Goal: Communication & Community: Answer question/provide support

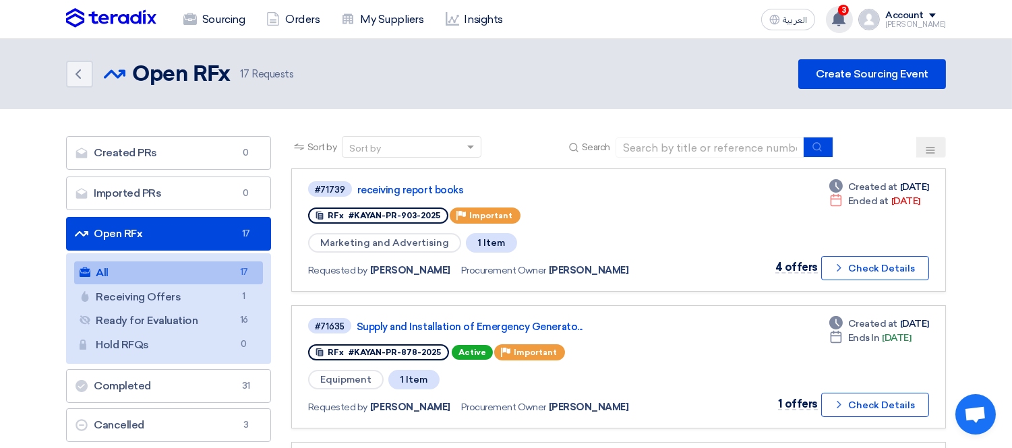
click at [848, 9] on div "3 You received a new message from Alfa press regarding your receiving report bo…" at bounding box center [839, 19] width 27 height 27
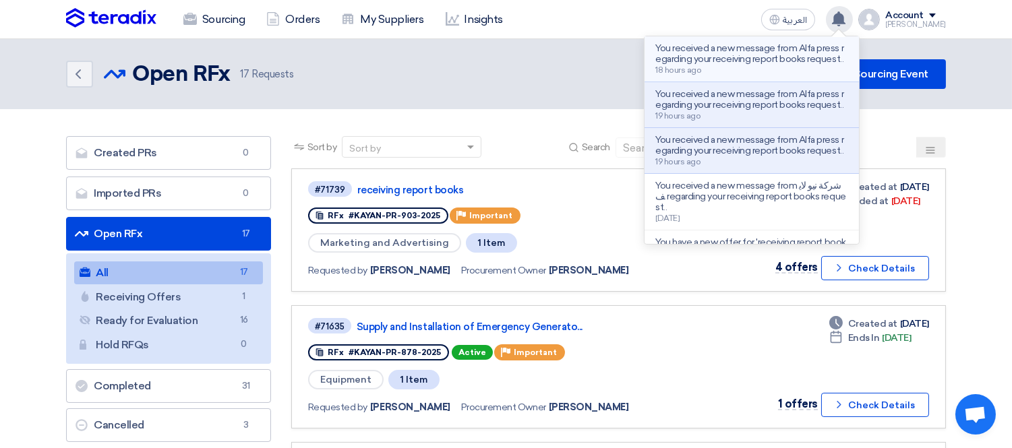
click at [789, 62] on p "You received a new message from Alfa press regarding your receiving report book…" at bounding box center [751, 54] width 193 height 22
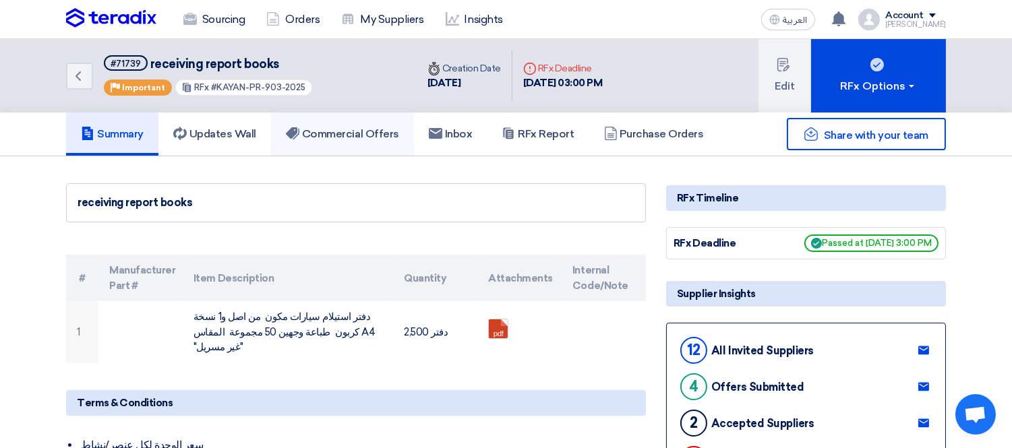
click at [360, 127] on h5 "Commercial Offers" at bounding box center [342, 133] width 113 height 13
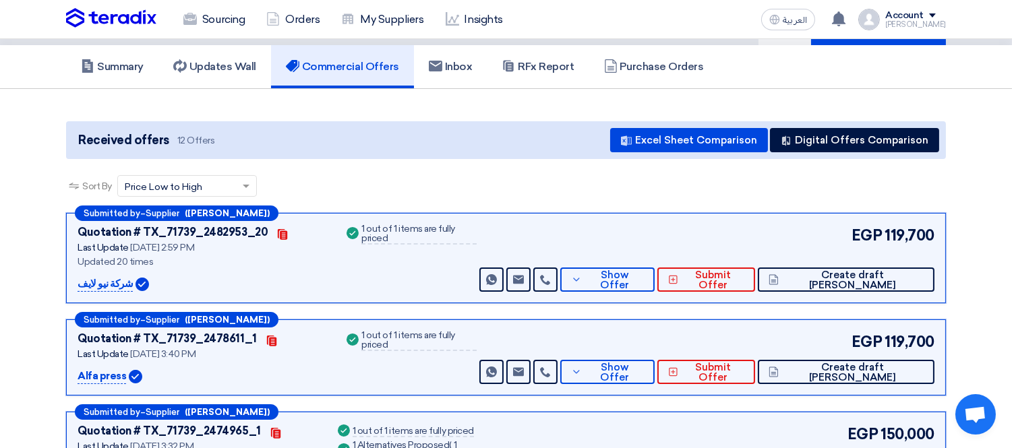
scroll to position [66, 0]
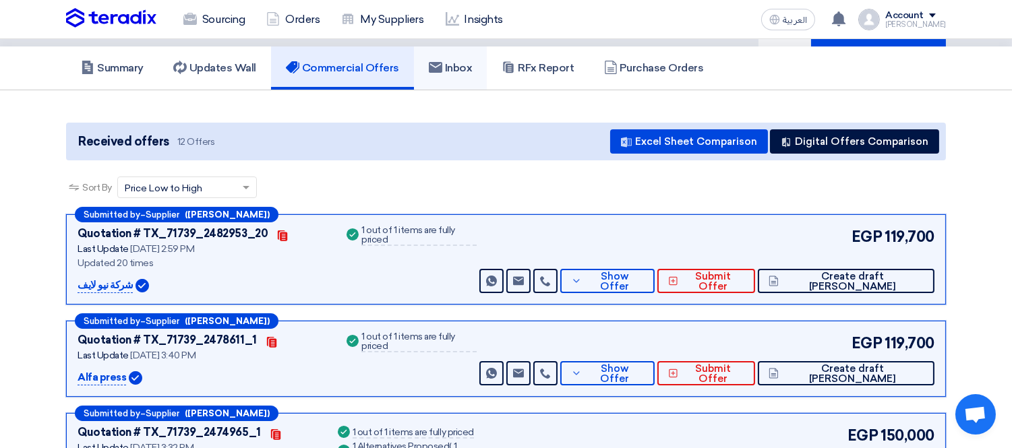
click at [456, 57] on link "Inbox" at bounding box center [450, 68] width 73 height 43
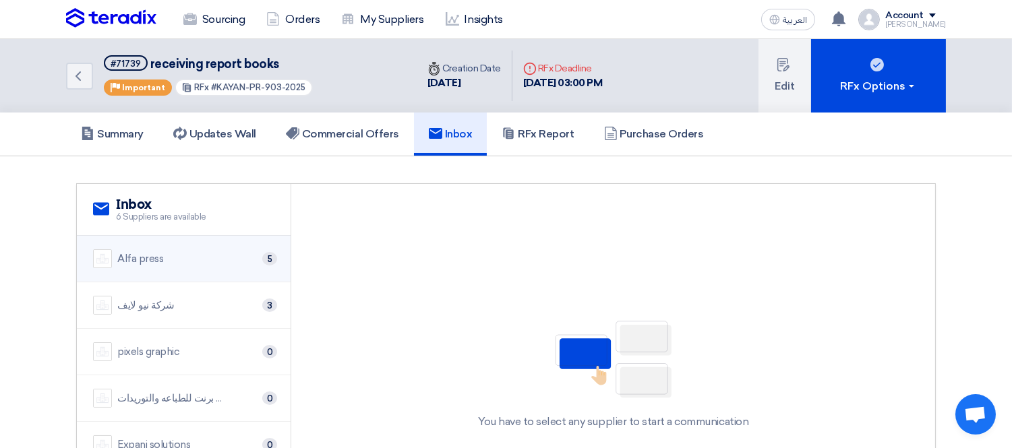
click at [185, 255] on div "Alfa press 5" at bounding box center [183, 258] width 181 height 19
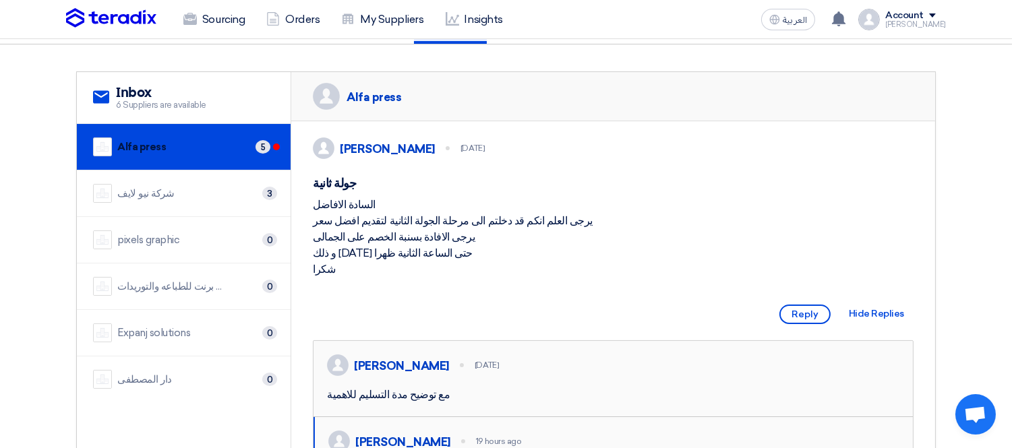
scroll to position [113, 0]
click at [199, 185] on div "شركة نيو لايف 3" at bounding box center [183, 192] width 181 height 19
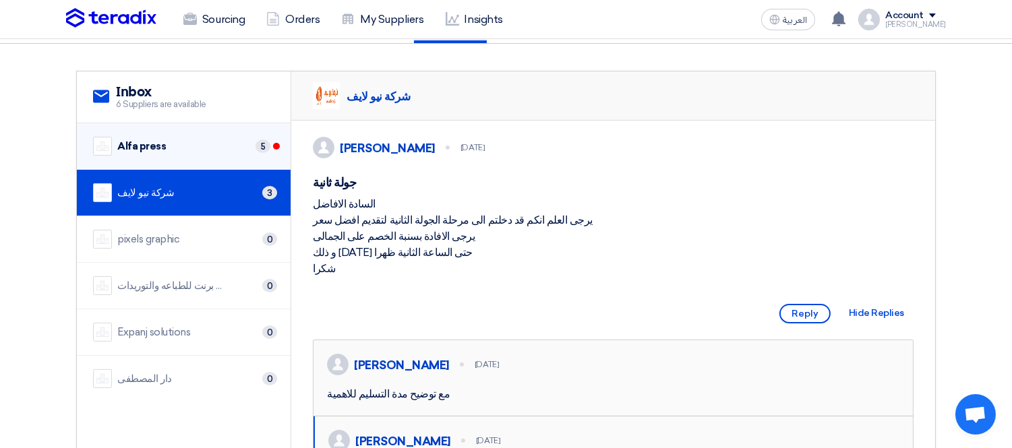
click at [189, 144] on div "Alfa press 5" at bounding box center [183, 146] width 181 height 19
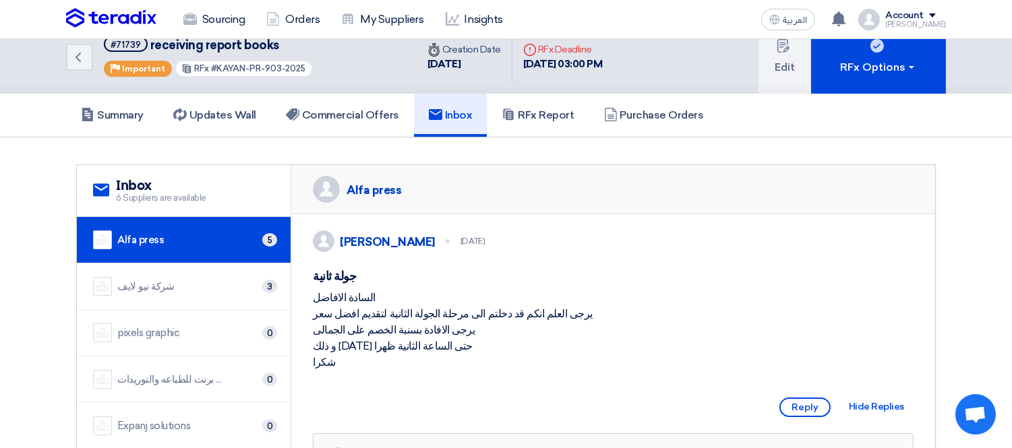
scroll to position [0, 0]
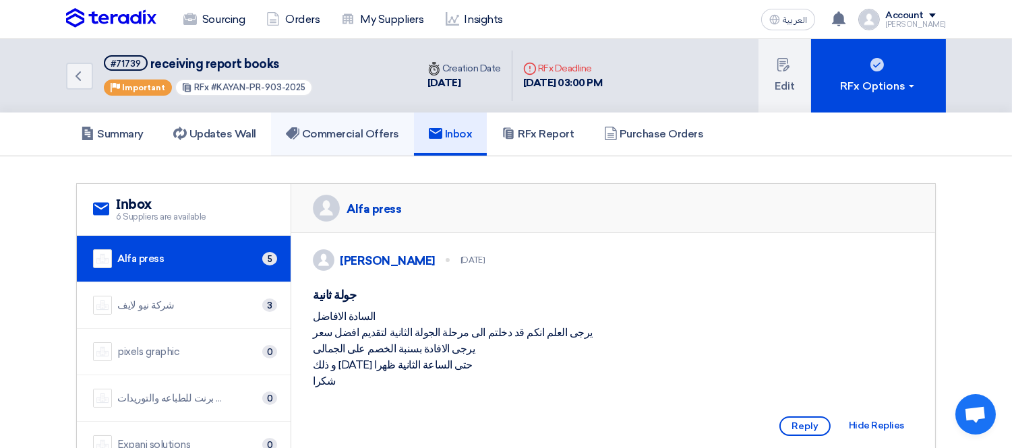
click at [353, 140] on link "Commercial Offers" at bounding box center [342, 134] width 143 height 43
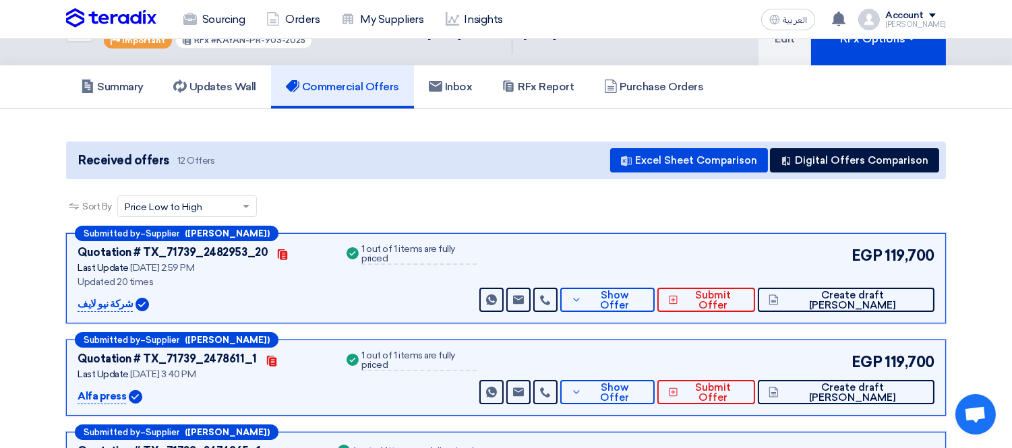
scroll to position [31, 0]
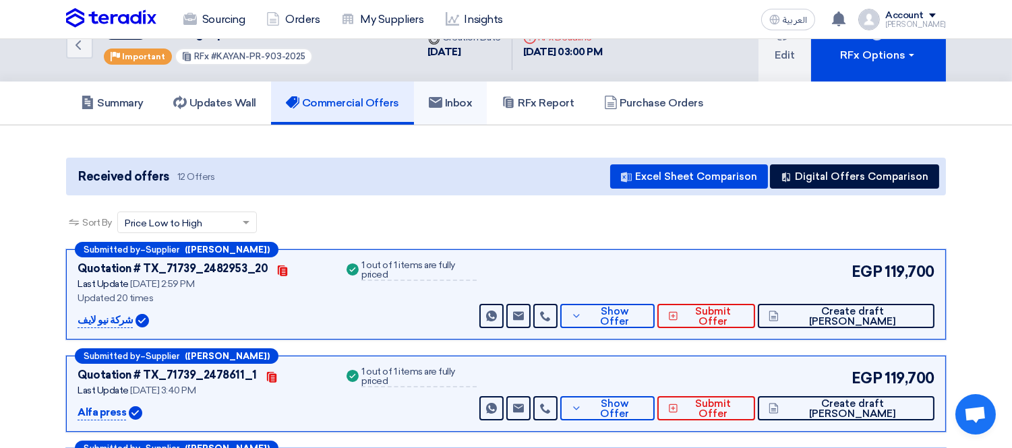
click at [469, 96] on h5 "Inbox" at bounding box center [451, 102] width 44 height 13
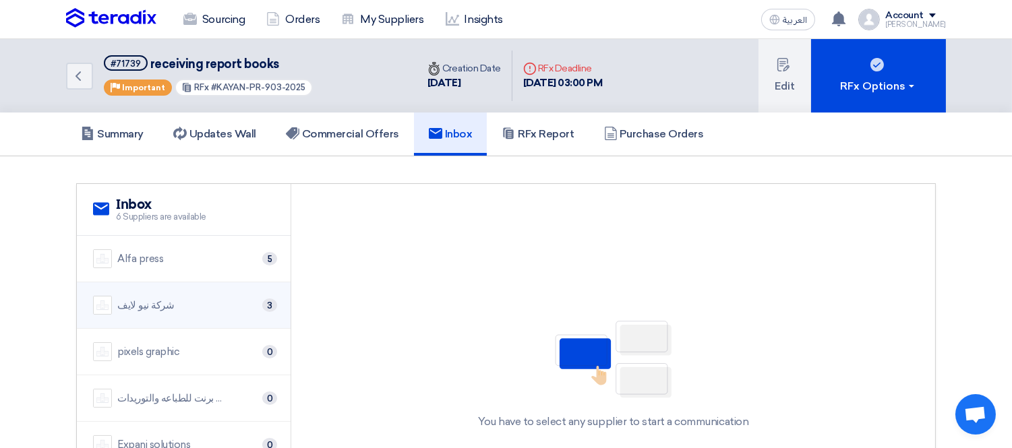
click at [206, 298] on div "شركة نيو لايف 3" at bounding box center [183, 305] width 181 height 19
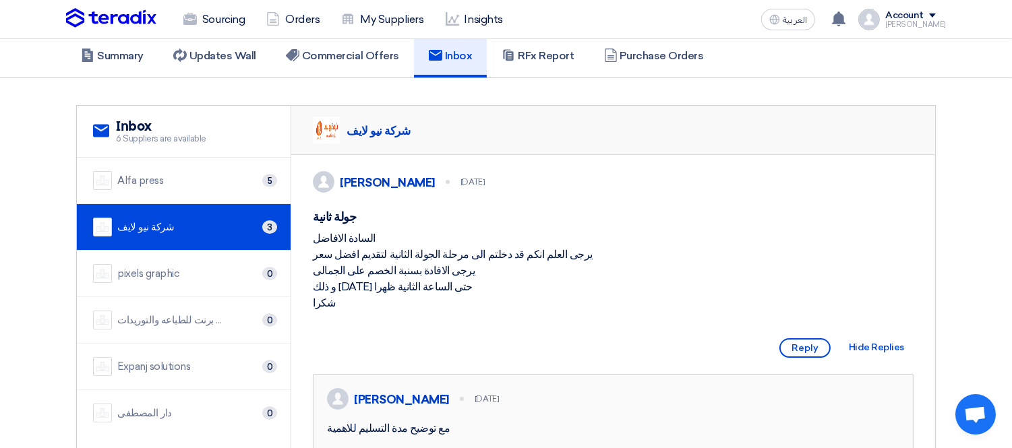
scroll to position [76, 0]
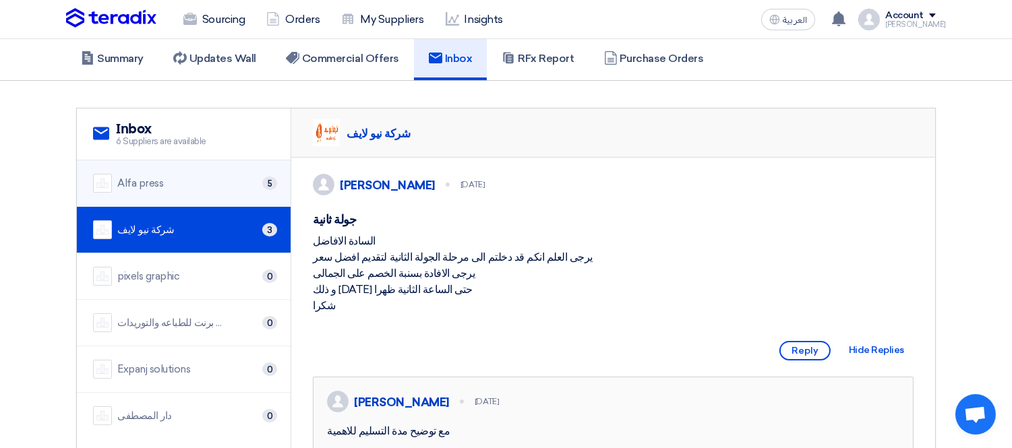
click at [177, 191] on li "Alfa press 5" at bounding box center [184, 183] width 214 height 47
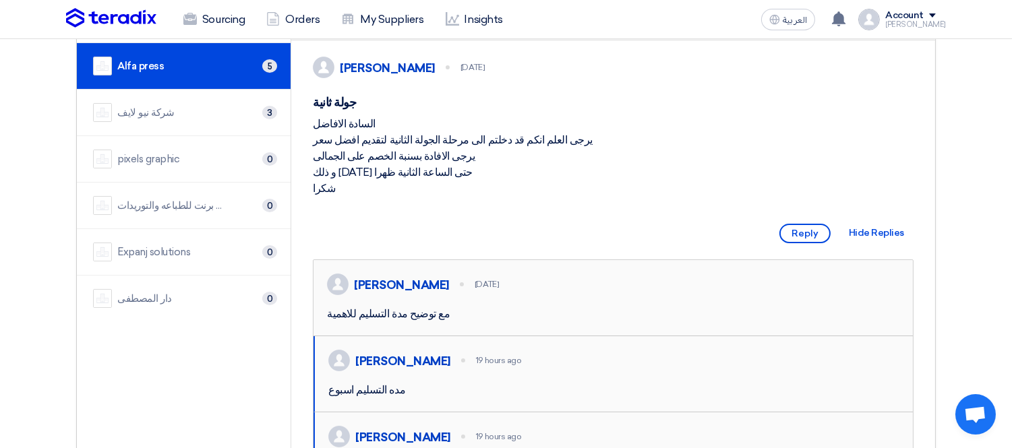
scroll to position [200, 0]
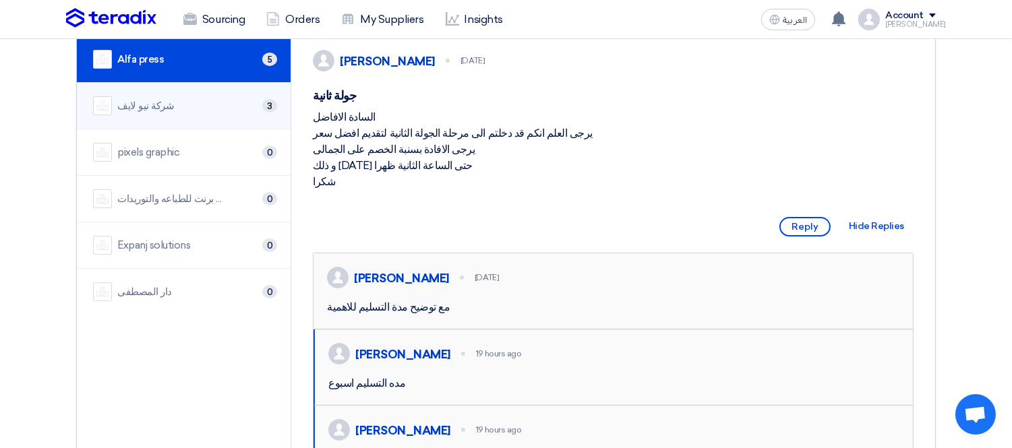
click at [218, 113] on li "شركة نيو لايف 3" at bounding box center [184, 106] width 214 height 47
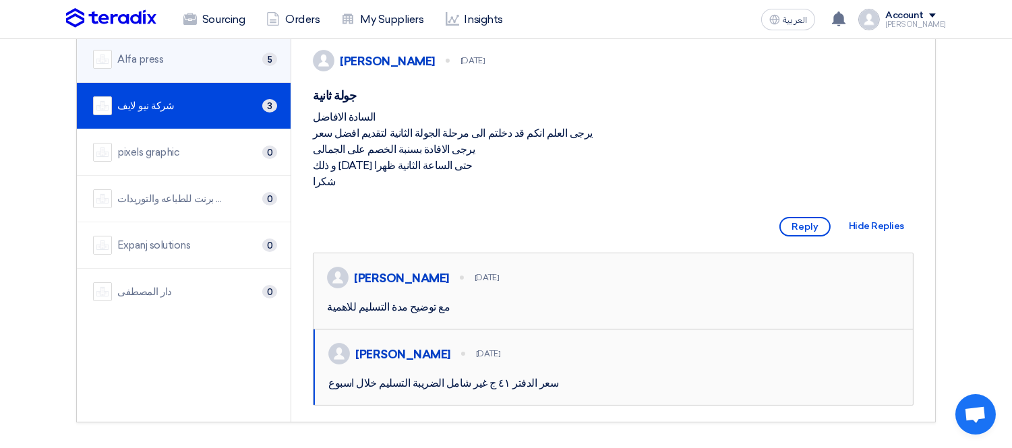
click at [206, 62] on div "Alfa press 5" at bounding box center [183, 59] width 181 height 19
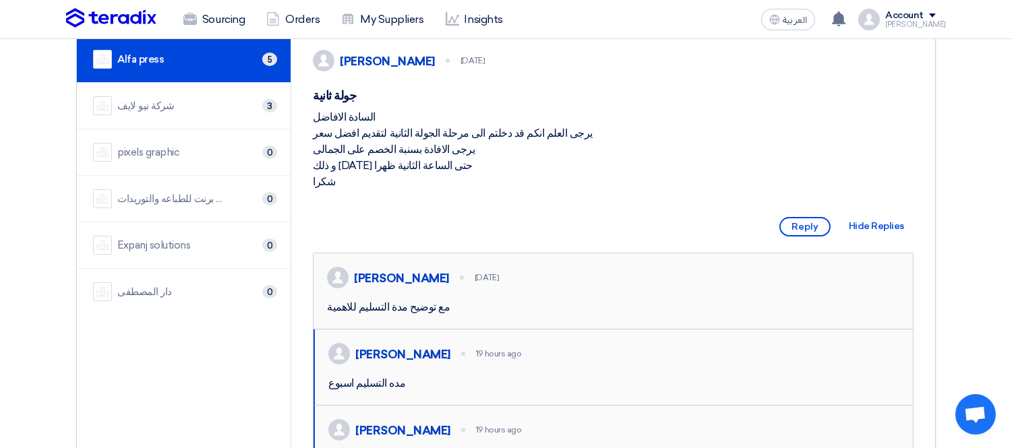
click at [212, 104] on div "شركة نيو لايف 3" at bounding box center [183, 105] width 181 height 19
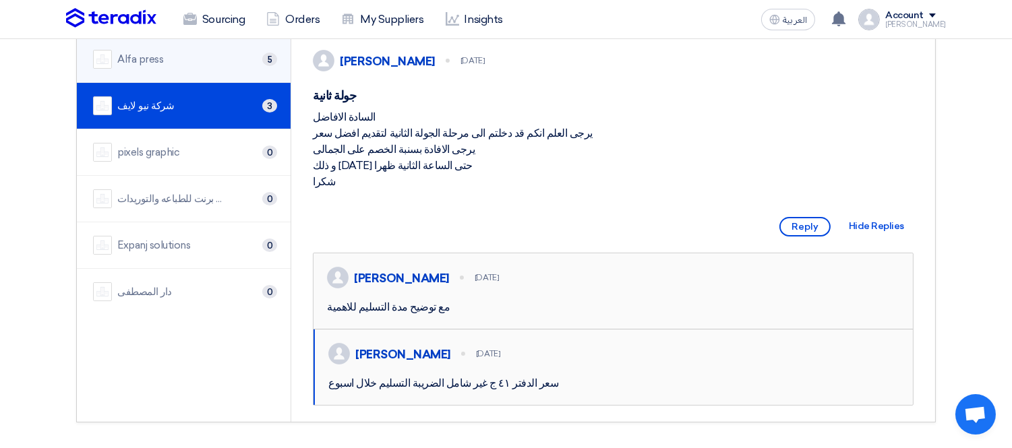
click at [201, 63] on div "Alfa press 5" at bounding box center [183, 59] width 181 height 19
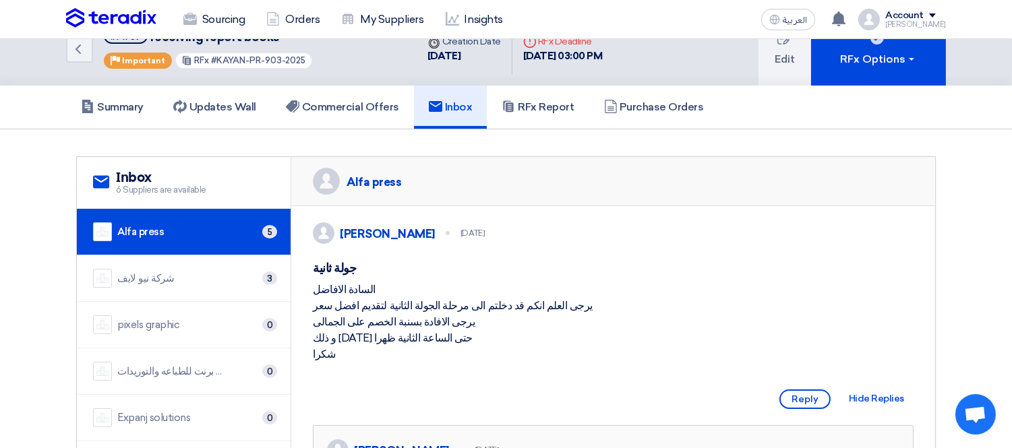
scroll to position [26, 0]
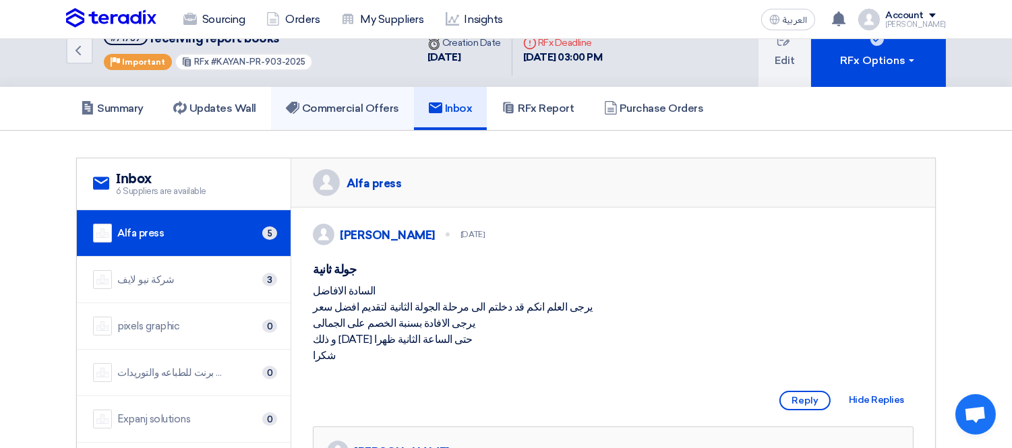
click at [351, 88] on link "Commercial Offers" at bounding box center [342, 108] width 143 height 43
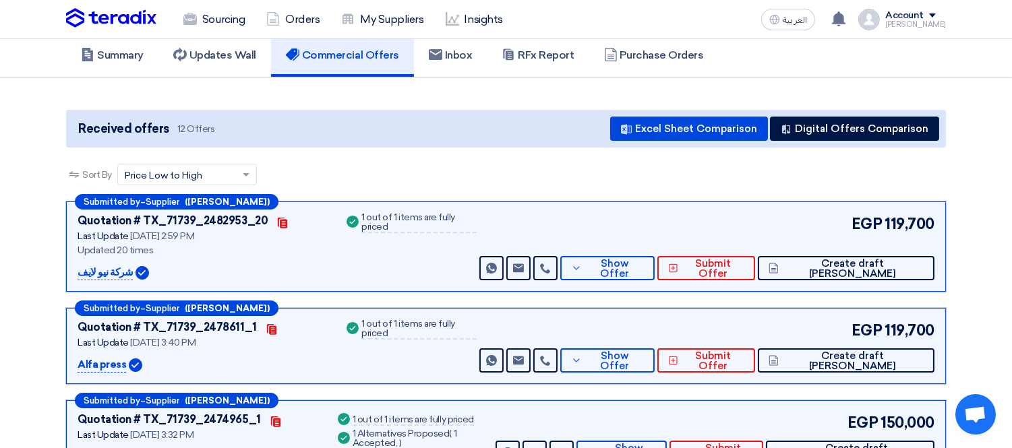
scroll to position [102, 0]
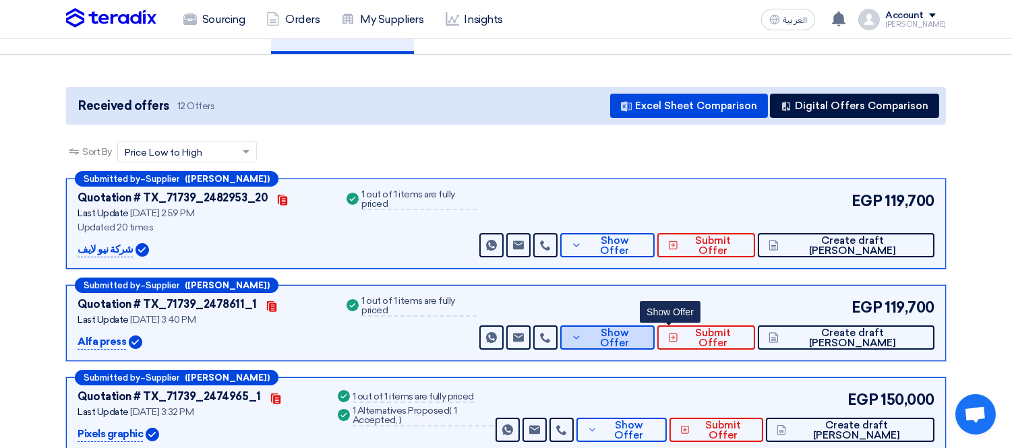
click at [644, 331] on span "Show Offer" at bounding box center [614, 338] width 59 height 20
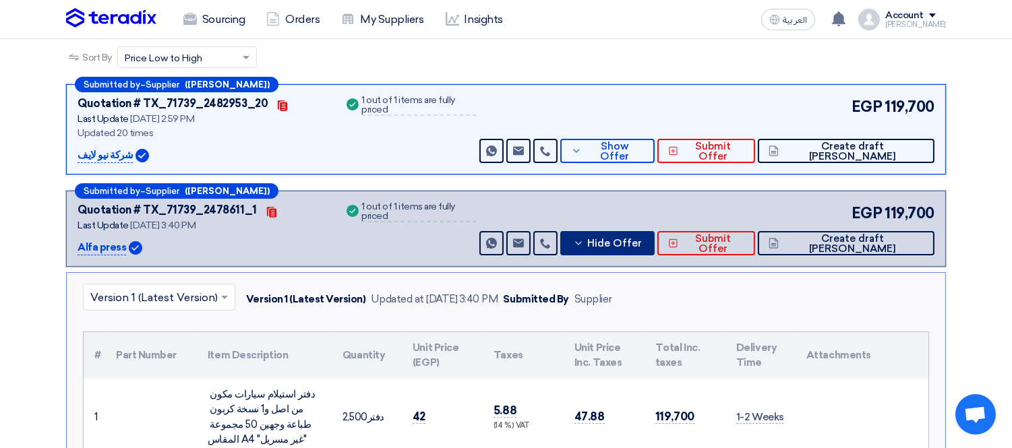
scroll to position [196, 0]
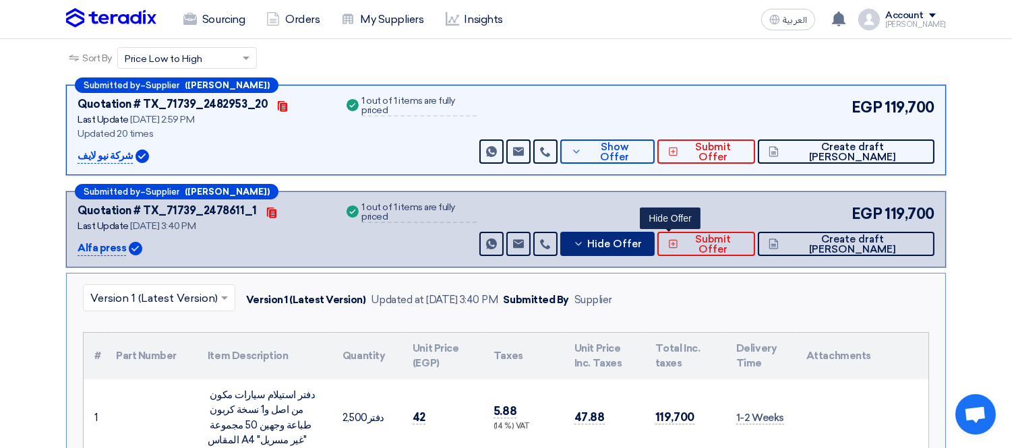
click at [655, 234] on button "Hide Offer" at bounding box center [607, 244] width 94 height 24
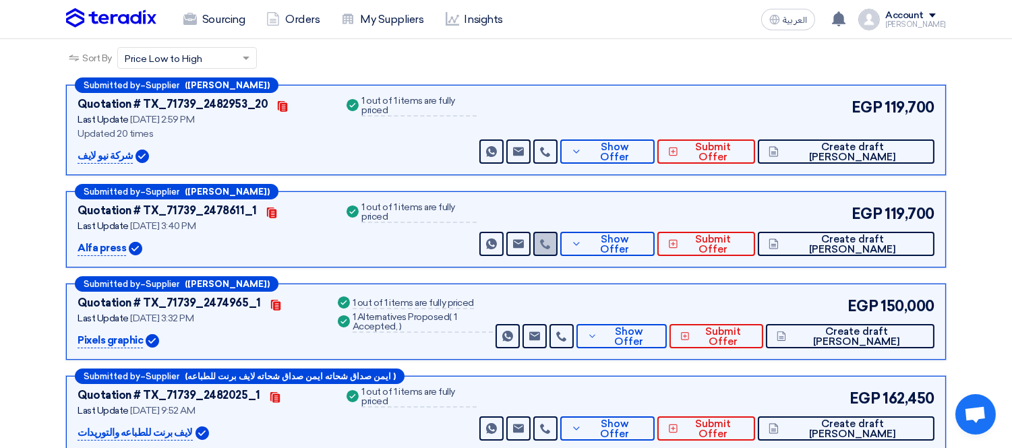
click at [551, 239] on icon at bounding box center [545, 244] width 11 height 11
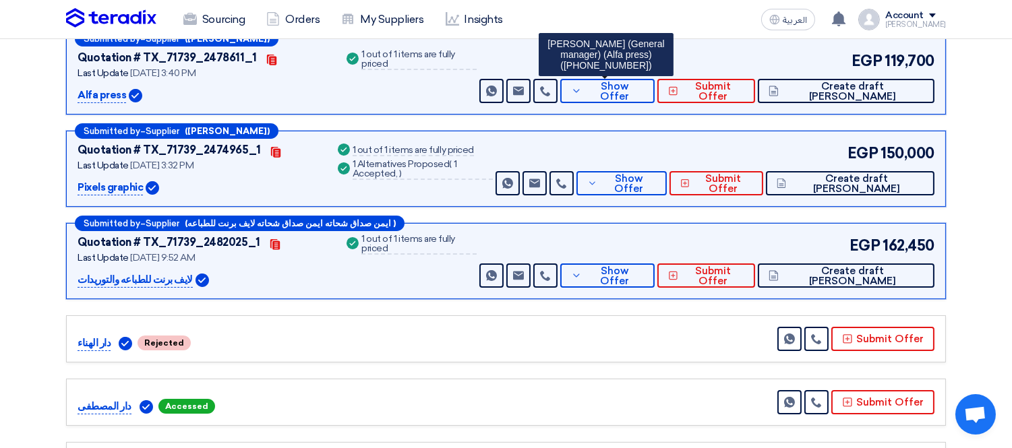
scroll to position [347, 0]
